Goal: Information Seeking & Learning: Understand process/instructions

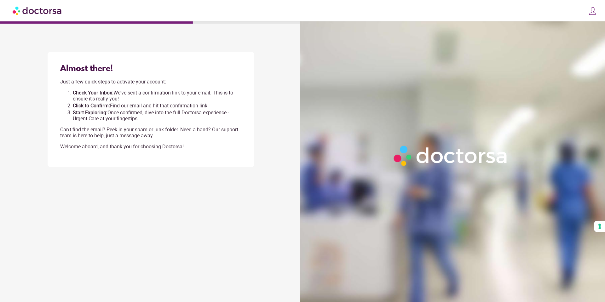
click at [593, 12] on img at bounding box center [593, 11] width 9 height 9
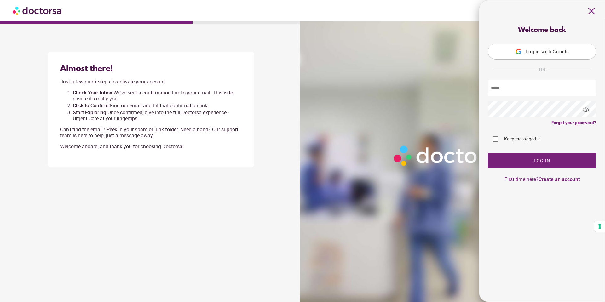
click at [504, 91] on input "text" at bounding box center [542, 87] width 108 height 15
type input "**********"
click at [537, 160] on span "Log In" at bounding box center [542, 160] width 17 height 5
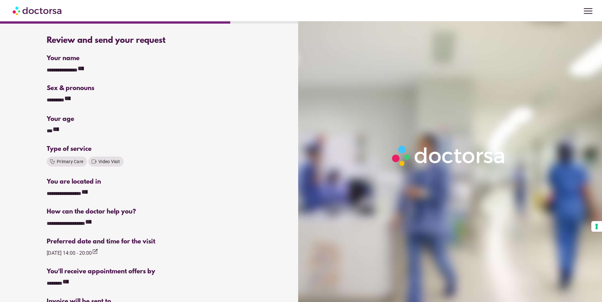
click at [586, 11] on span "menu" at bounding box center [588, 11] width 12 height 12
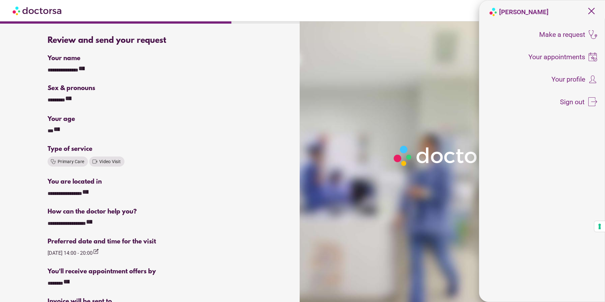
click at [401, 16] on div "menu Thomas Donnelly close Make a request To all doctors Your appointments Your…" at bounding box center [302, 10] width 605 height 21
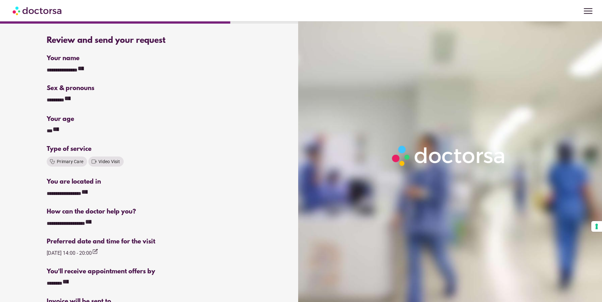
click at [57, 11] on img at bounding box center [38, 10] width 50 height 14
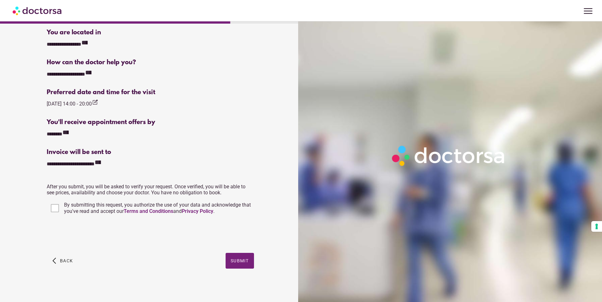
scroll to position [151, 0]
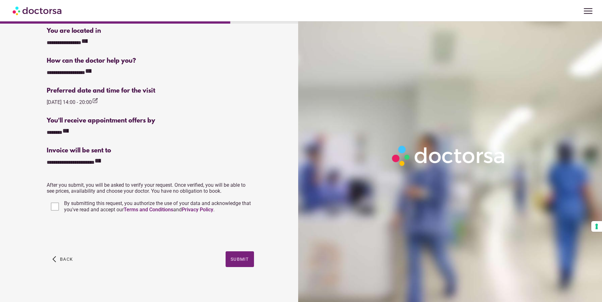
click at [54, 13] on img at bounding box center [38, 10] width 50 height 14
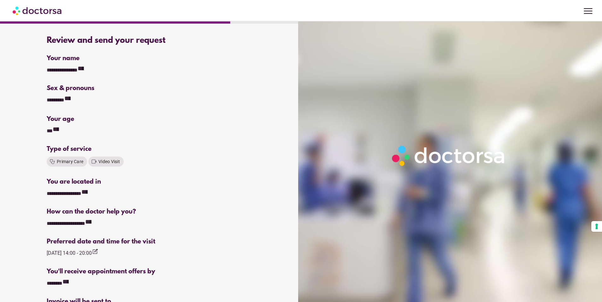
click at [15, 12] on img at bounding box center [38, 10] width 50 height 14
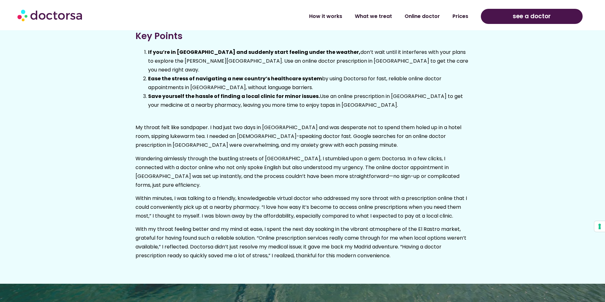
scroll to position [2196, 0]
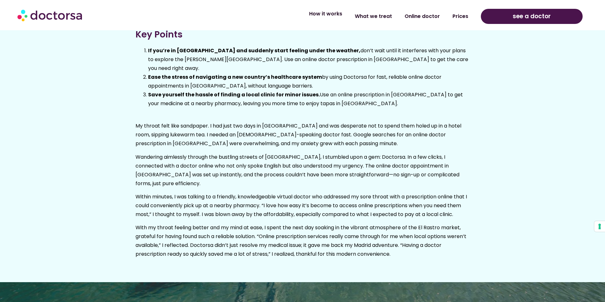
click at [326, 15] on link "How it works" at bounding box center [326, 14] width 46 height 15
